Goal: Task Accomplishment & Management: Manage account settings

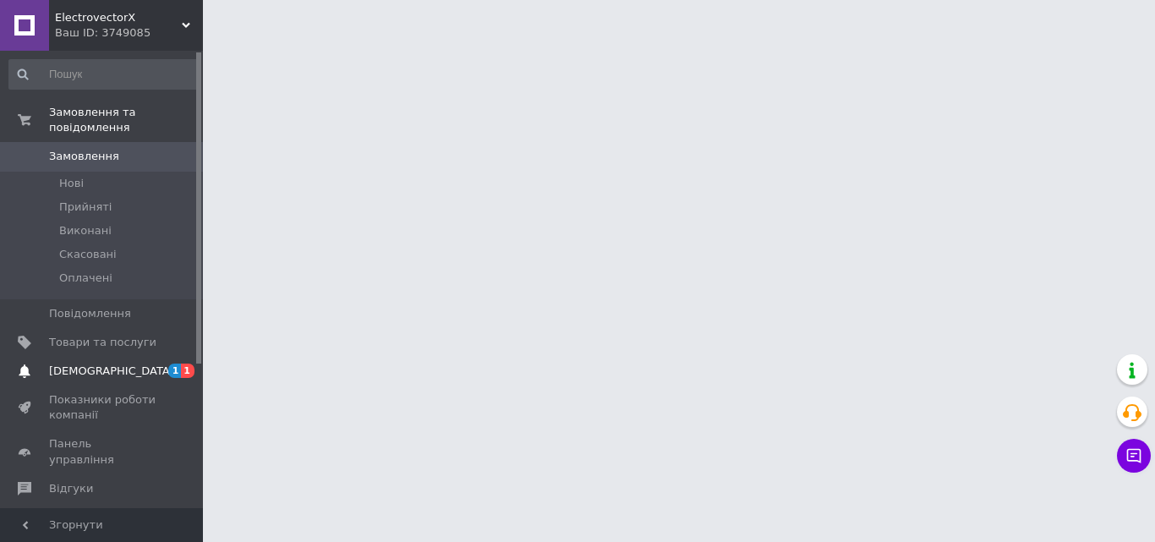
click at [173, 364] on span "1" at bounding box center [175, 371] width 14 height 14
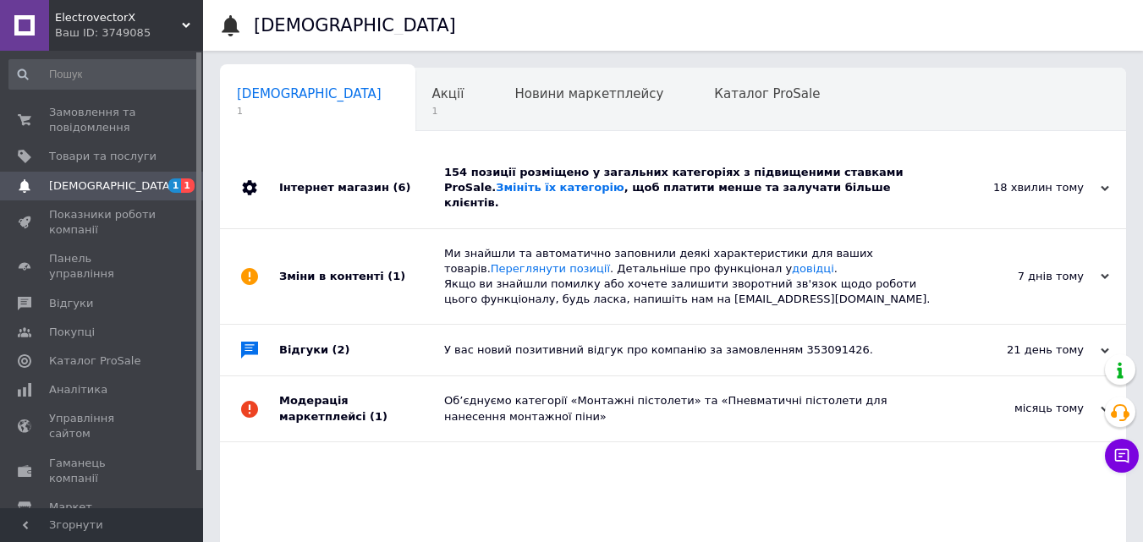
click at [584, 188] on div "154 позиції розміщено у загальних категоріях з підвищеними ставками ProSale. Зм…" at bounding box center [692, 188] width 496 height 47
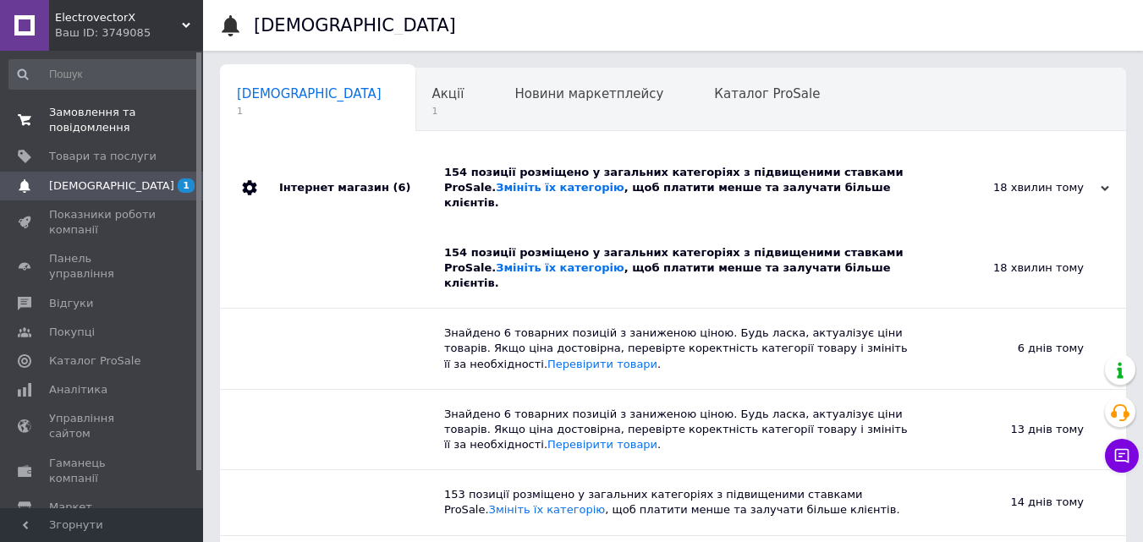
click at [96, 119] on span "Замовлення та повідомлення" at bounding box center [102, 120] width 107 height 30
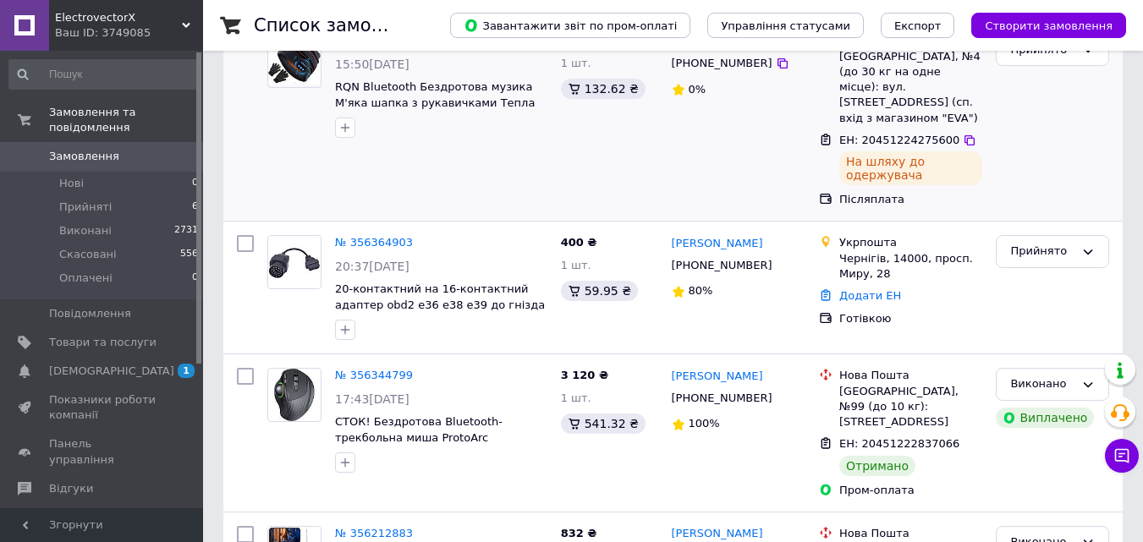
scroll to position [169, 0]
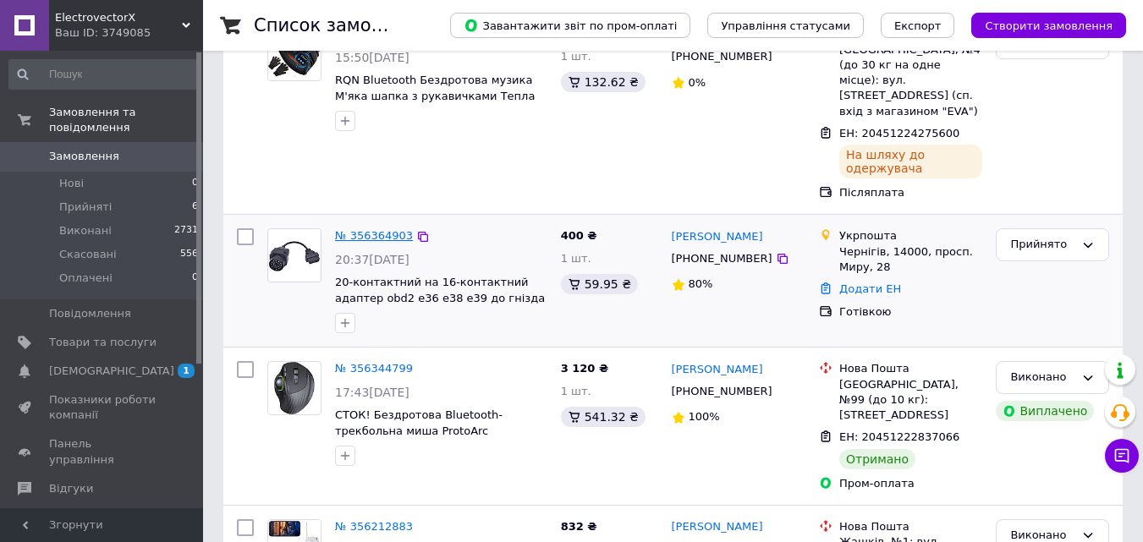
click at [381, 229] on link "№ 356364903" at bounding box center [374, 235] width 78 height 13
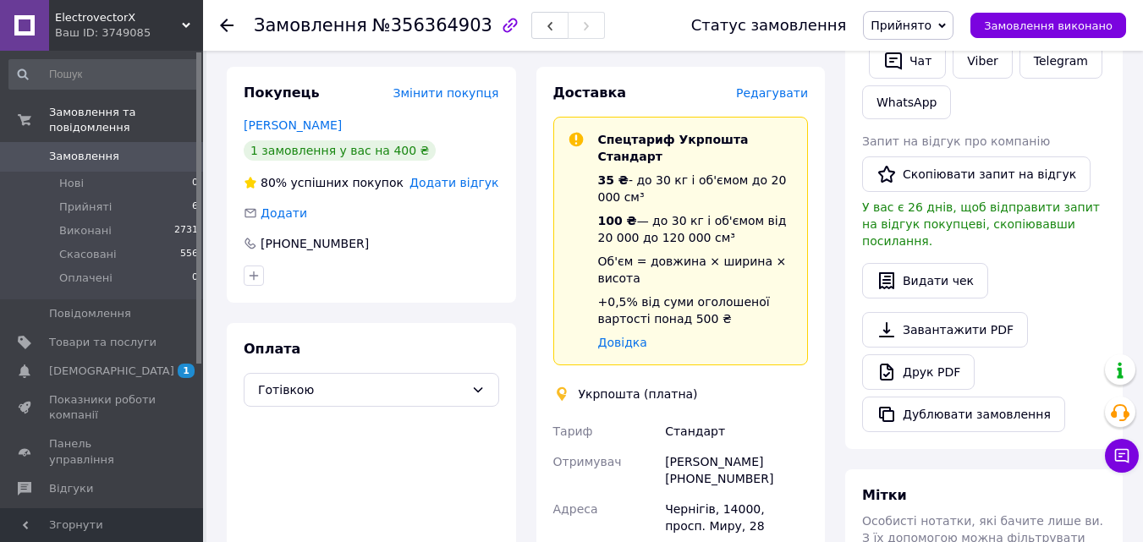
scroll to position [592, 0]
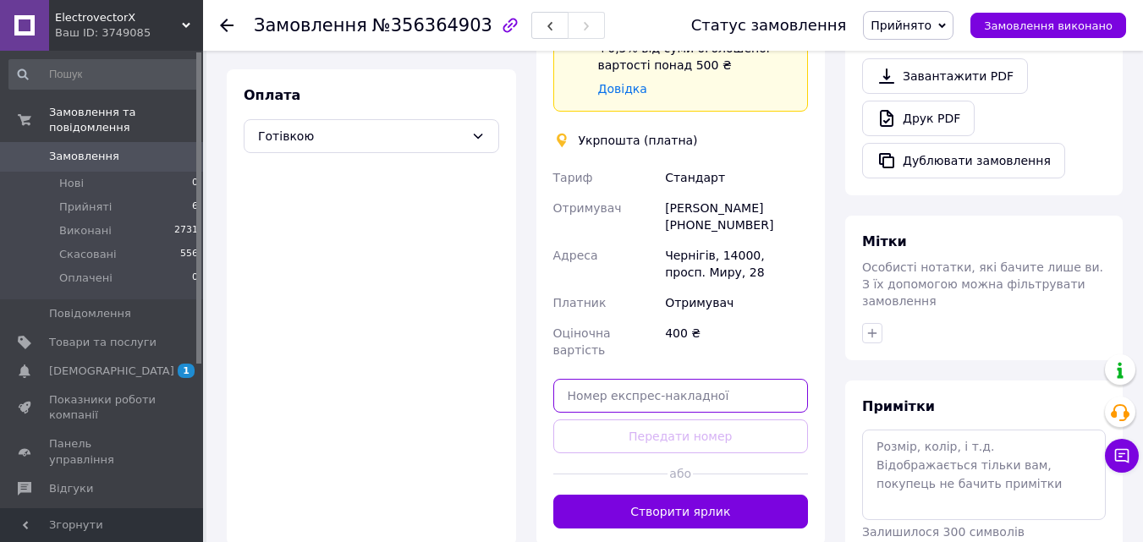
click at [655, 379] on input "text" at bounding box center [680, 396] width 255 height 34
paste input "0505351342875"
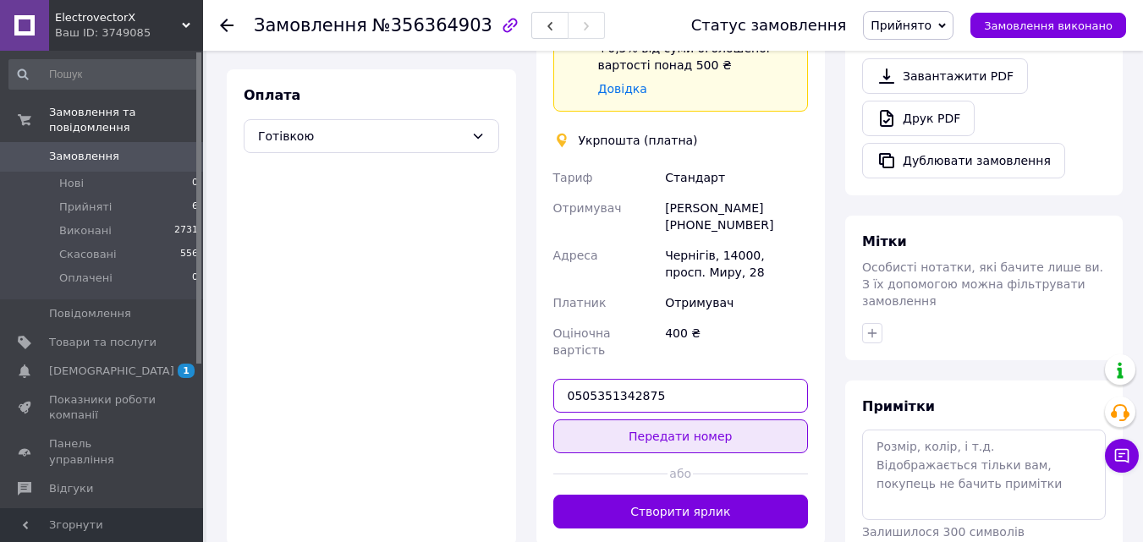
type input "0505351342875"
click at [653, 420] on button "Передати номер" at bounding box center [680, 437] width 255 height 34
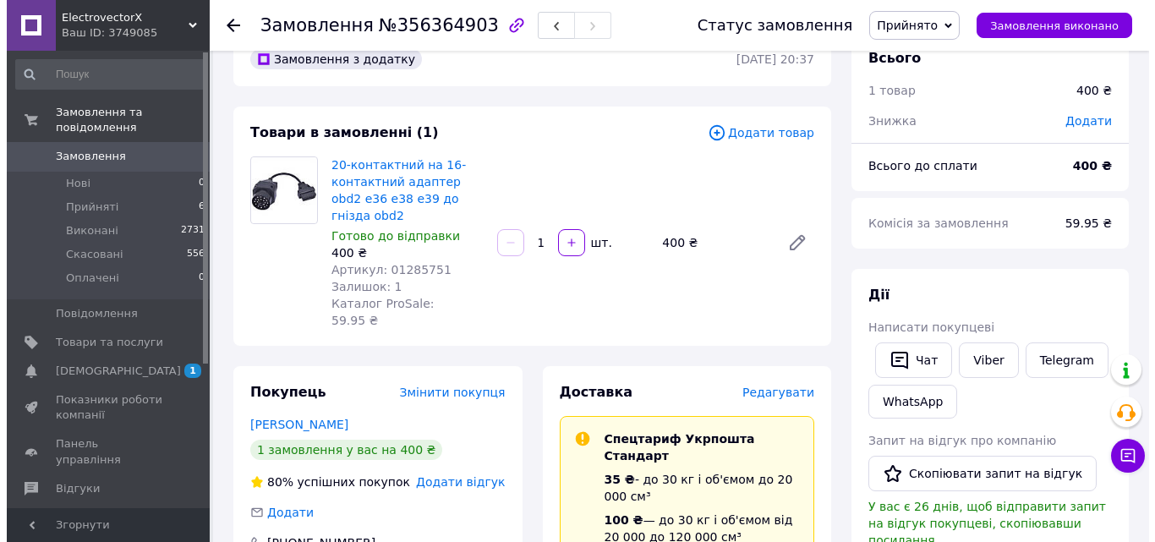
scroll to position [0, 0]
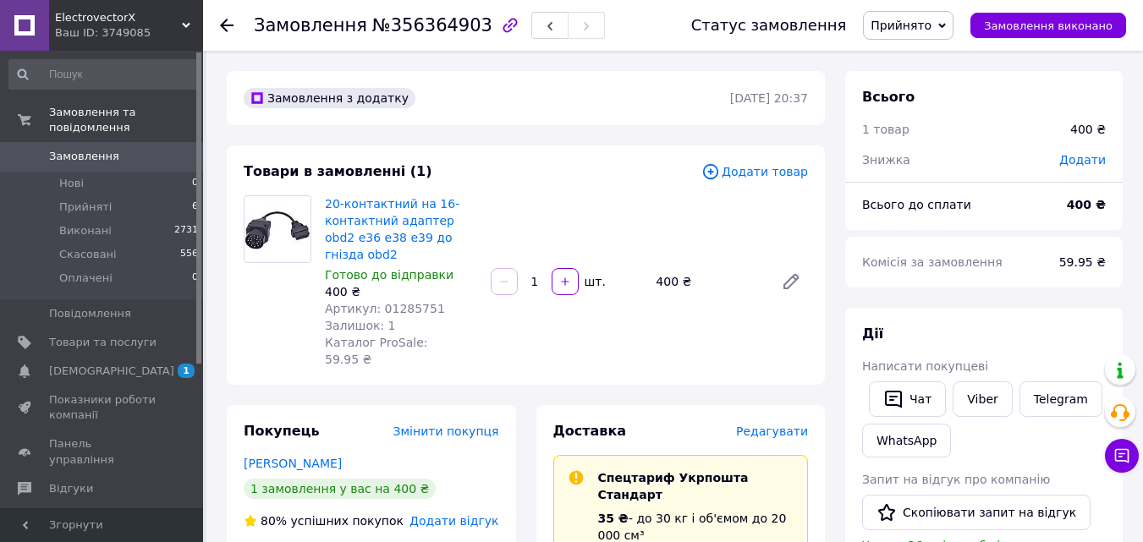
click at [227, 19] on use at bounding box center [227, 26] width 14 height 14
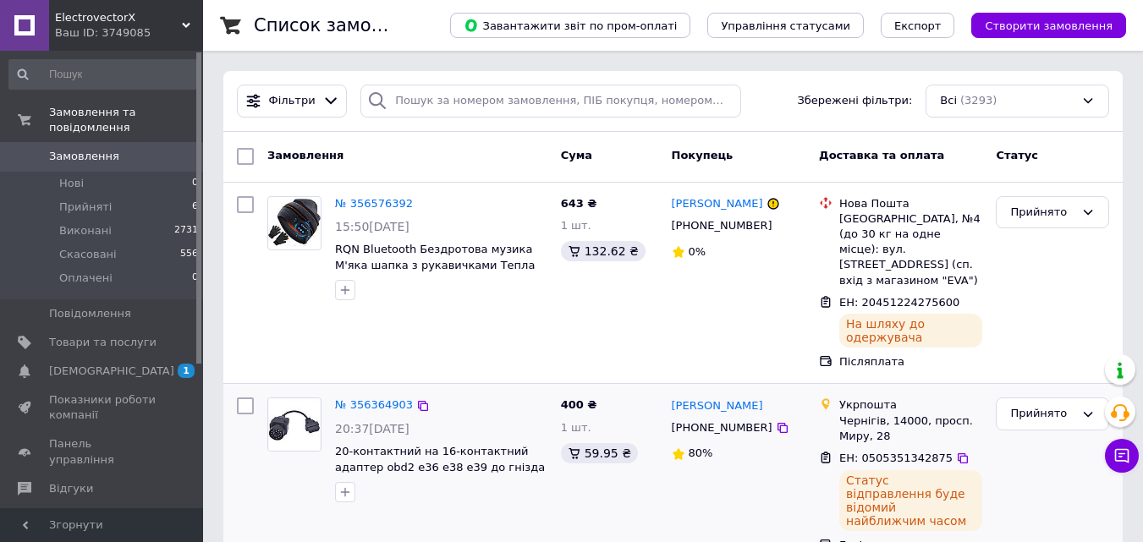
scroll to position [338, 0]
